Goal: Information Seeking & Learning: Learn about a topic

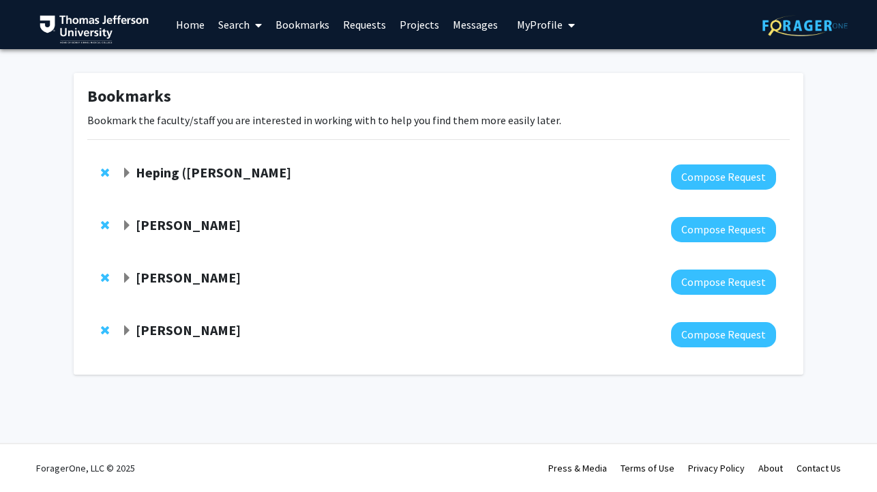
click at [148, 165] on strong "Heping ([PERSON_NAME]" at bounding box center [214, 172] width 156 height 17
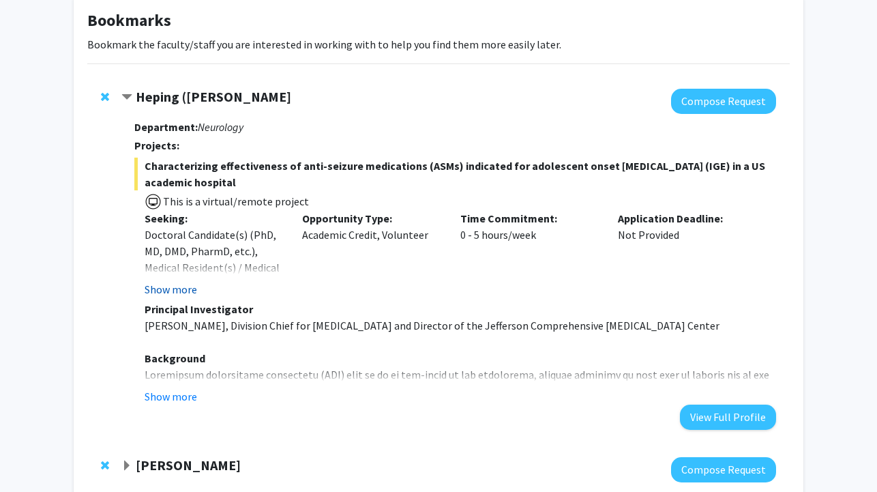
scroll to position [132, 0]
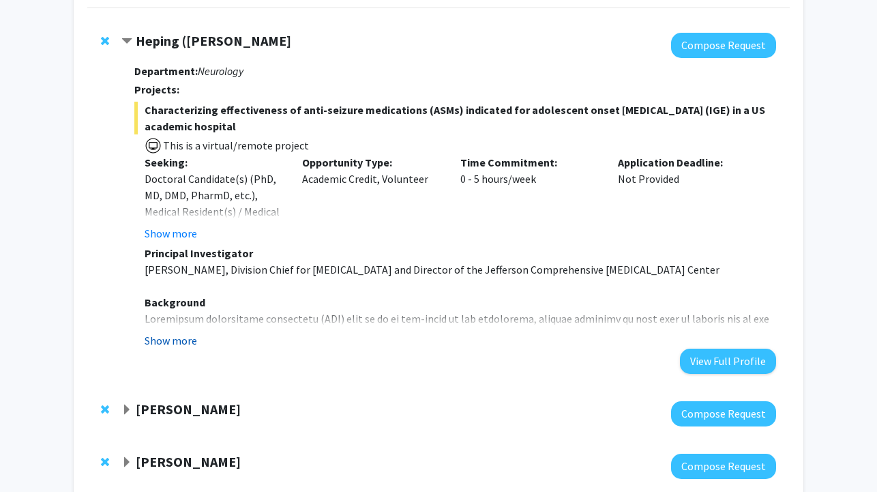
click at [176, 345] on button "Show more" at bounding box center [171, 340] width 53 height 16
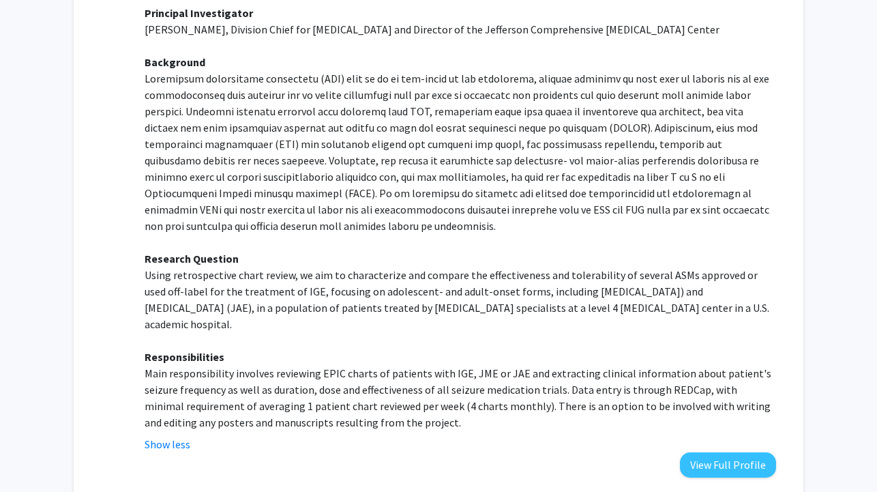
scroll to position [375, 0]
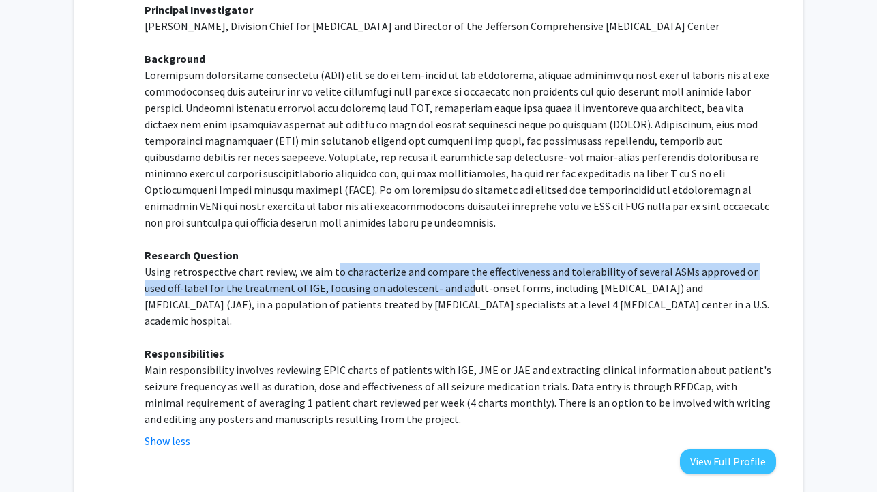
drag, startPoint x: 334, startPoint y: 273, endPoint x: 435, endPoint y: 288, distance: 102.1
click at [437, 288] on p "Using retrospective chart review, we aim to characterize and compare the effect…" at bounding box center [461, 296] width 632 height 66
click at [435, 288] on p "Using retrospective chart review, we aim to characterize and compare the effect…" at bounding box center [461, 296] width 632 height 66
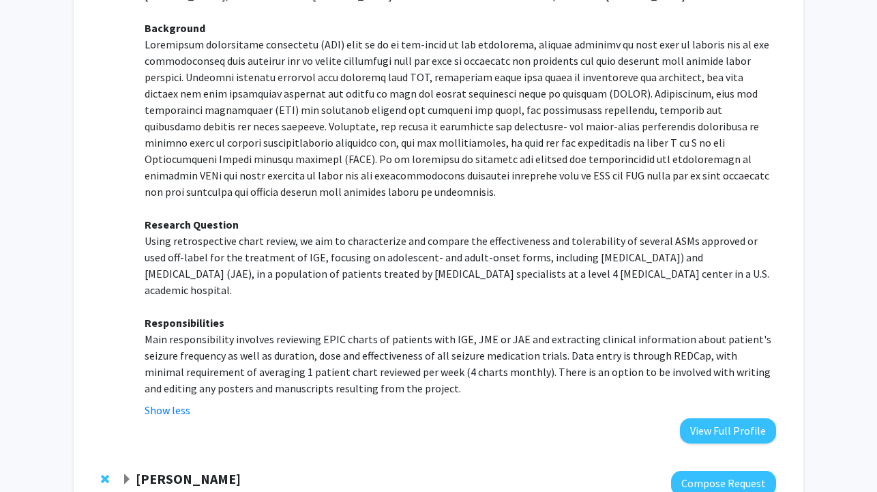
scroll to position [409, 0]
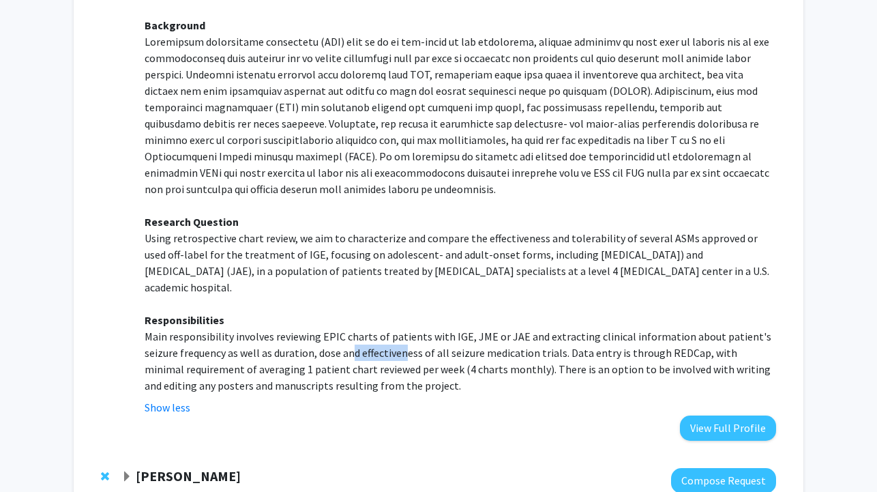
drag, startPoint x: 353, startPoint y: 331, endPoint x: 403, endPoint y: 332, distance: 49.8
click at [403, 332] on p "Main responsibility involves reviewing EPIC charts of patients with IGE, JME or…" at bounding box center [461, 361] width 632 height 66
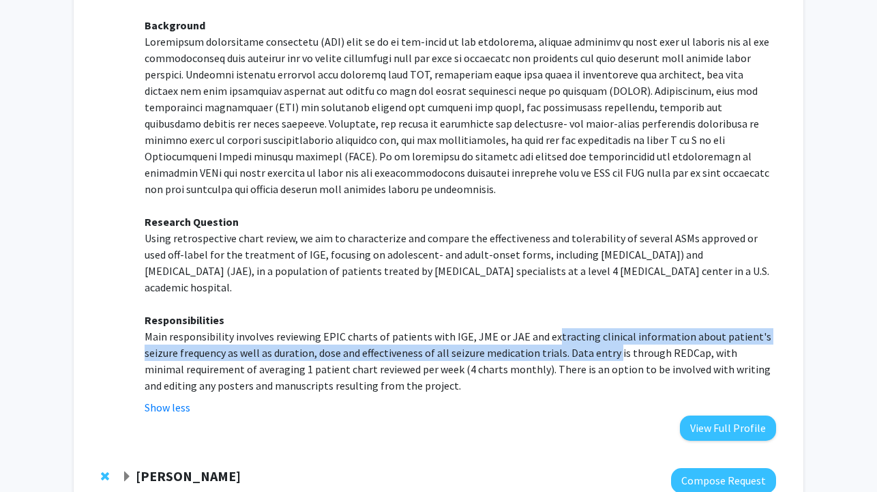
drag, startPoint x: 546, startPoint y: 327, endPoint x: 613, endPoint y: 334, distance: 67.3
click at [613, 334] on p "Main responsibility involves reviewing EPIC charts of patients with IGE, JME or…" at bounding box center [461, 361] width 632 height 66
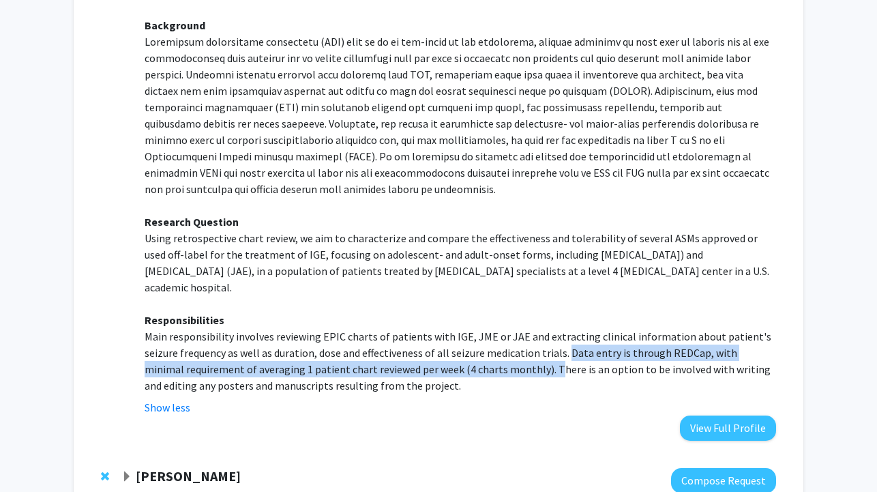
drag, startPoint x: 562, startPoint y: 340, endPoint x: 509, endPoint y: 354, distance: 54.9
click at [509, 354] on p "Main responsibility involves reviewing EPIC charts of patients with IGE, JME or…" at bounding box center [461, 361] width 632 height 66
click at [179, 399] on button "Show less" at bounding box center [168, 407] width 46 height 16
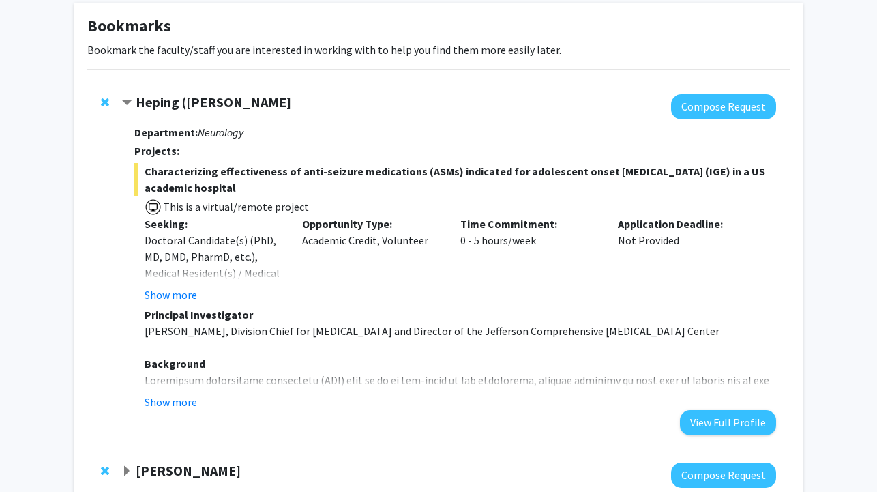
scroll to position [43, 0]
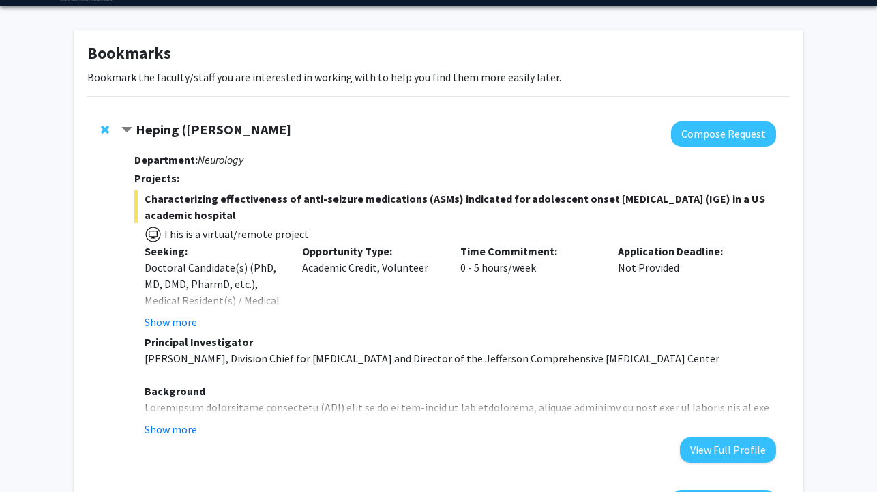
click at [126, 126] on span "Contract Heping (Ann) Sheng Bookmark" at bounding box center [126, 130] width 11 height 11
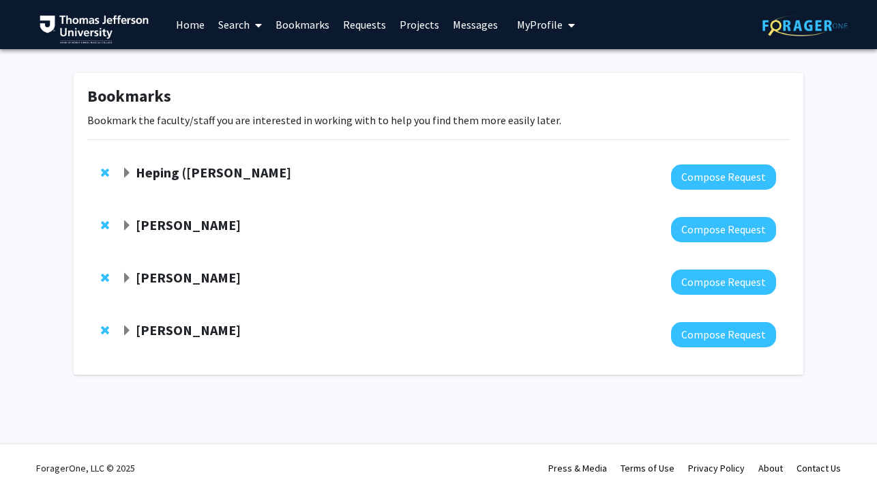
scroll to position [0, 0]
click at [127, 224] on span "Expand Cynthia Cheng Bookmark" at bounding box center [126, 225] width 11 height 11
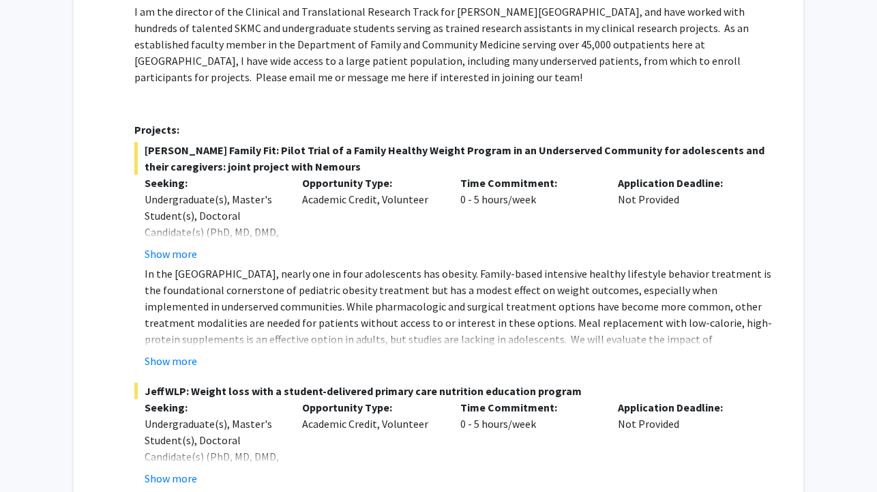
scroll to position [500, 0]
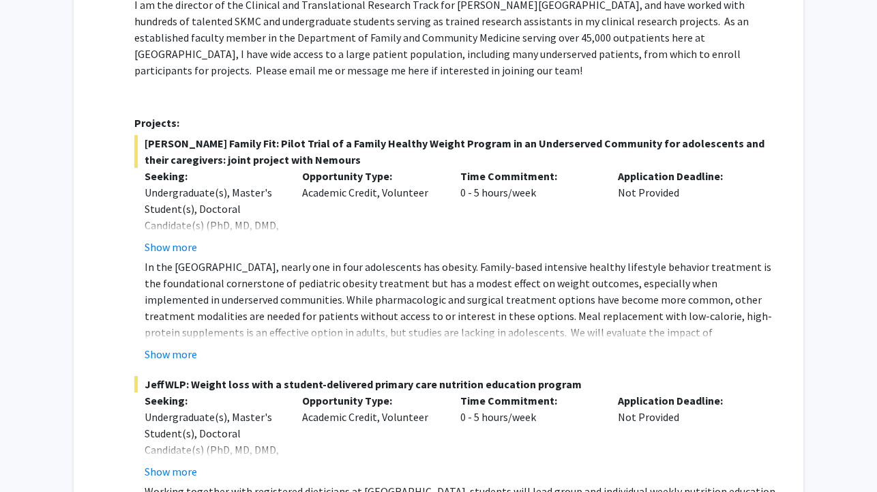
click at [167, 346] on button "Show more" at bounding box center [171, 354] width 53 height 16
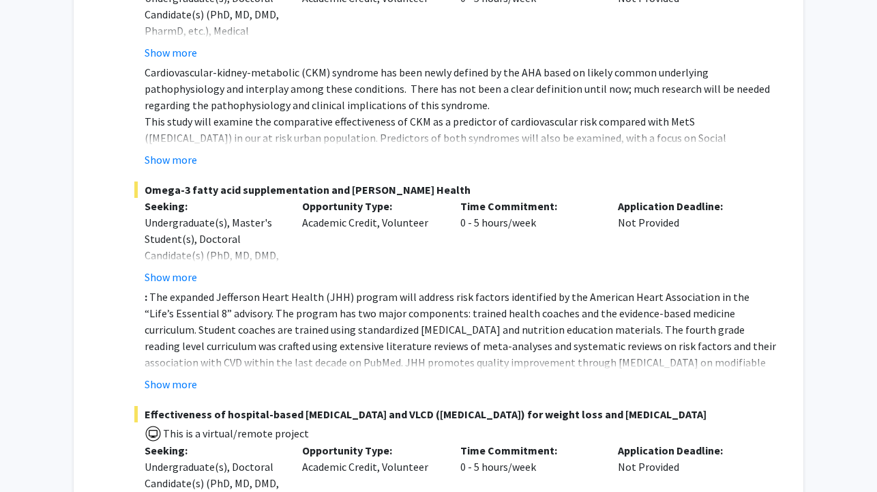
scroll to position [1423, 0]
click at [173, 376] on button "Show more" at bounding box center [171, 384] width 53 height 16
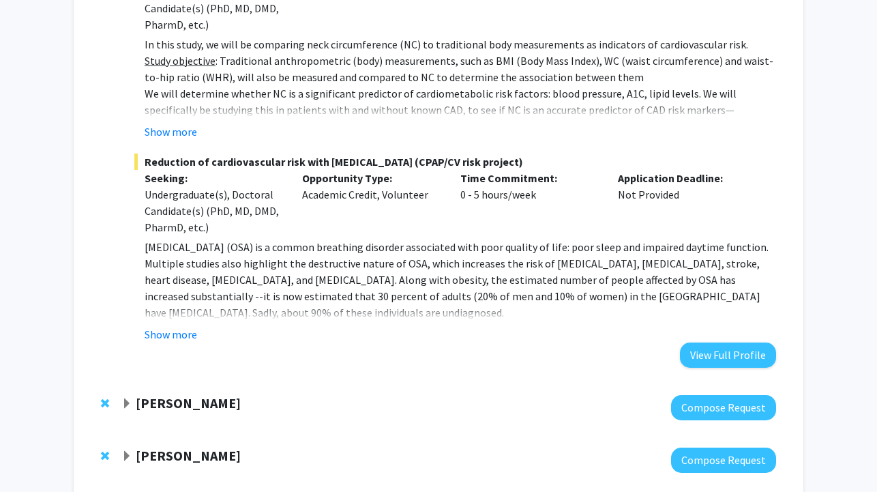
scroll to position [2598, 0]
click at [126, 399] on span "Expand Elizabeth Wright-Jin Bookmark" at bounding box center [126, 404] width 11 height 11
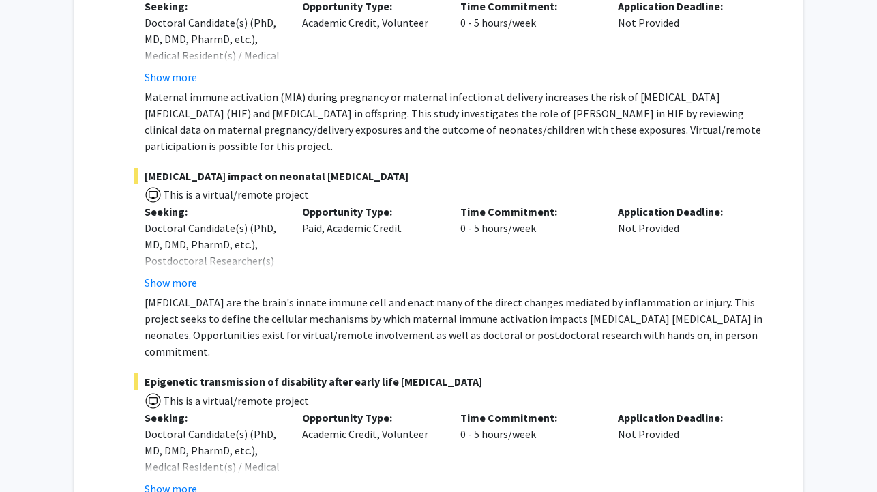
scroll to position [3323, 0]
